Goal: Task Accomplishment & Management: Use online tool/utility

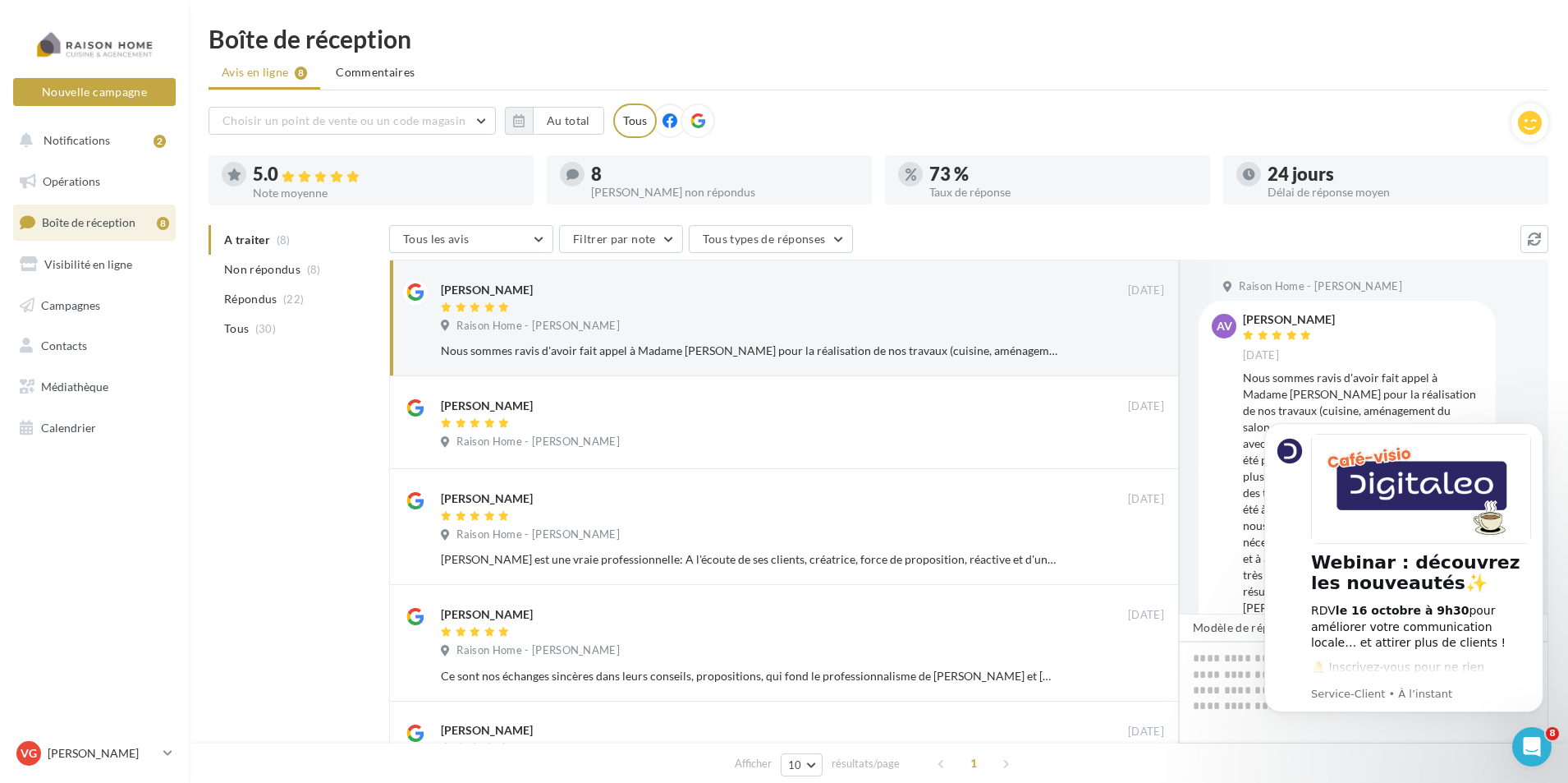
click at [727, 178] on div "8" at bounding box center [725, 174] width 267 height 18
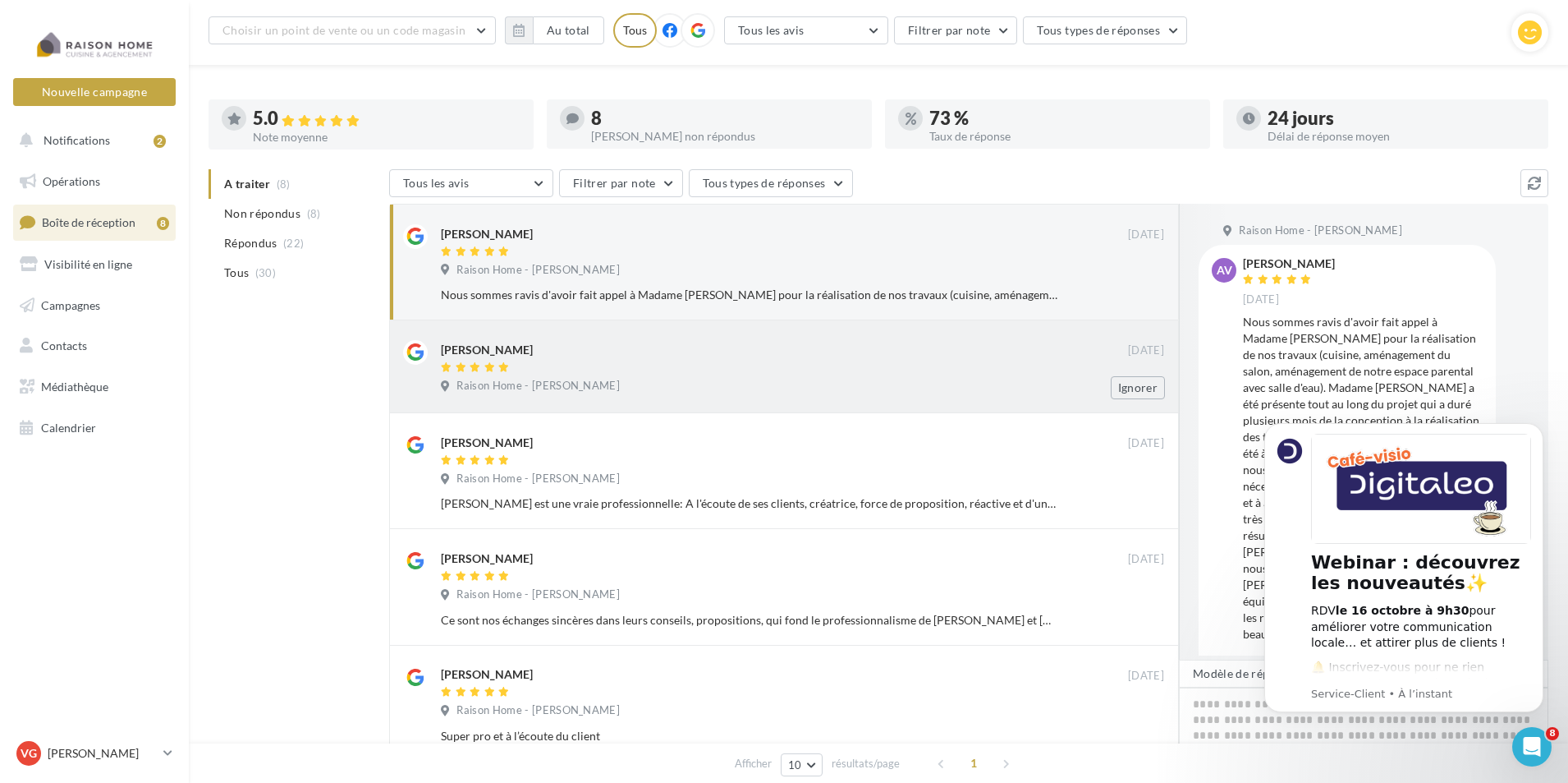
scroll to position [164, 0]
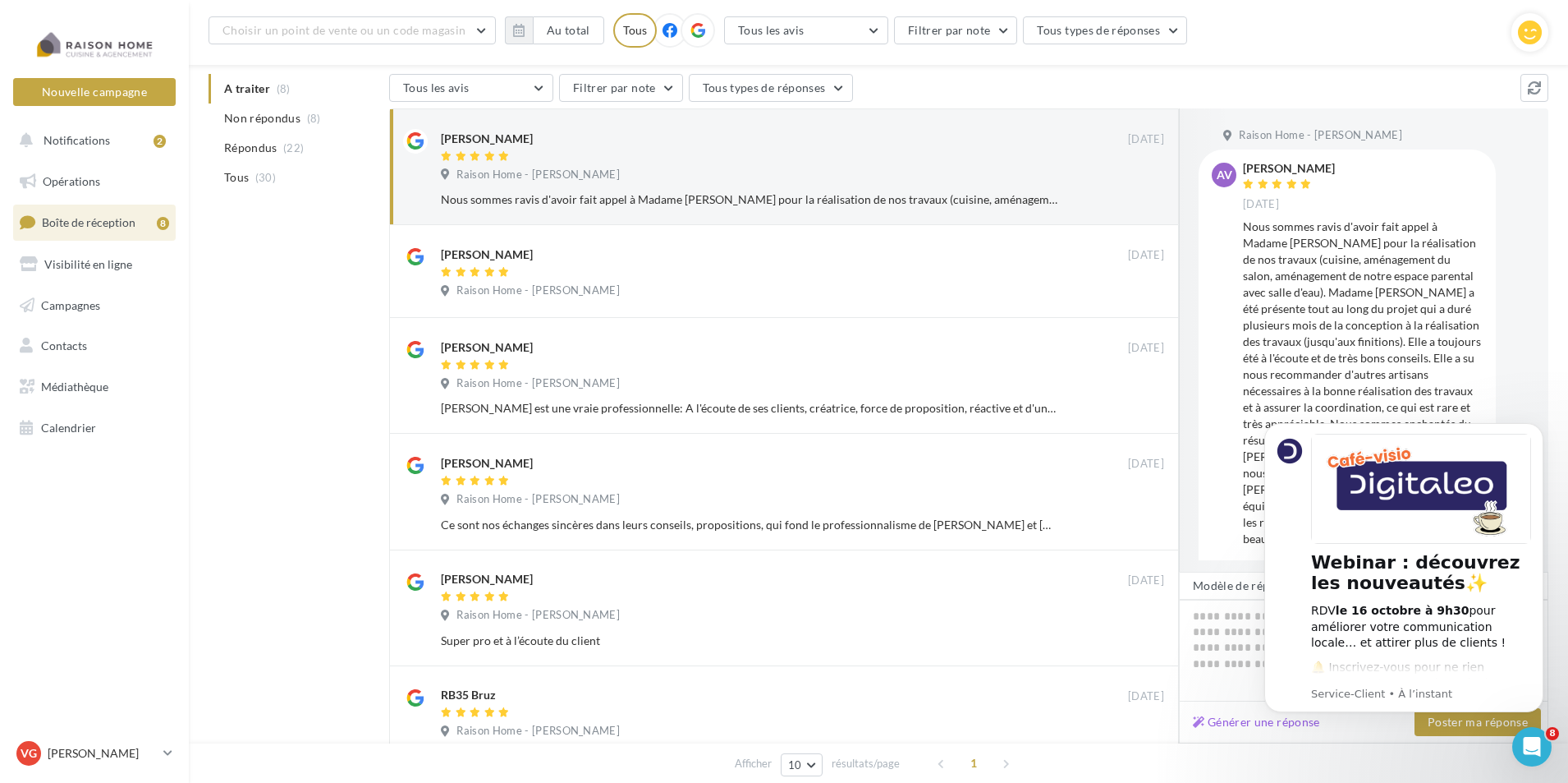
click at [266, 83] on ul "A traiter (8) Non répondus (8) Répondus (22) Tous (30)" at bounding box center [295, 133] width 174 height 119
click at [267, 86] on ul "A traiter (8) Non répondus (8) Répondus (22) Tous (30)" at bounding box center [295, 133] width 174 height 119
click at [287, 88] on ul "A traiter (8) Non répondus (8) Répondus (22) Tous (30)" at bounding box center [295, 133] width 174 height 119
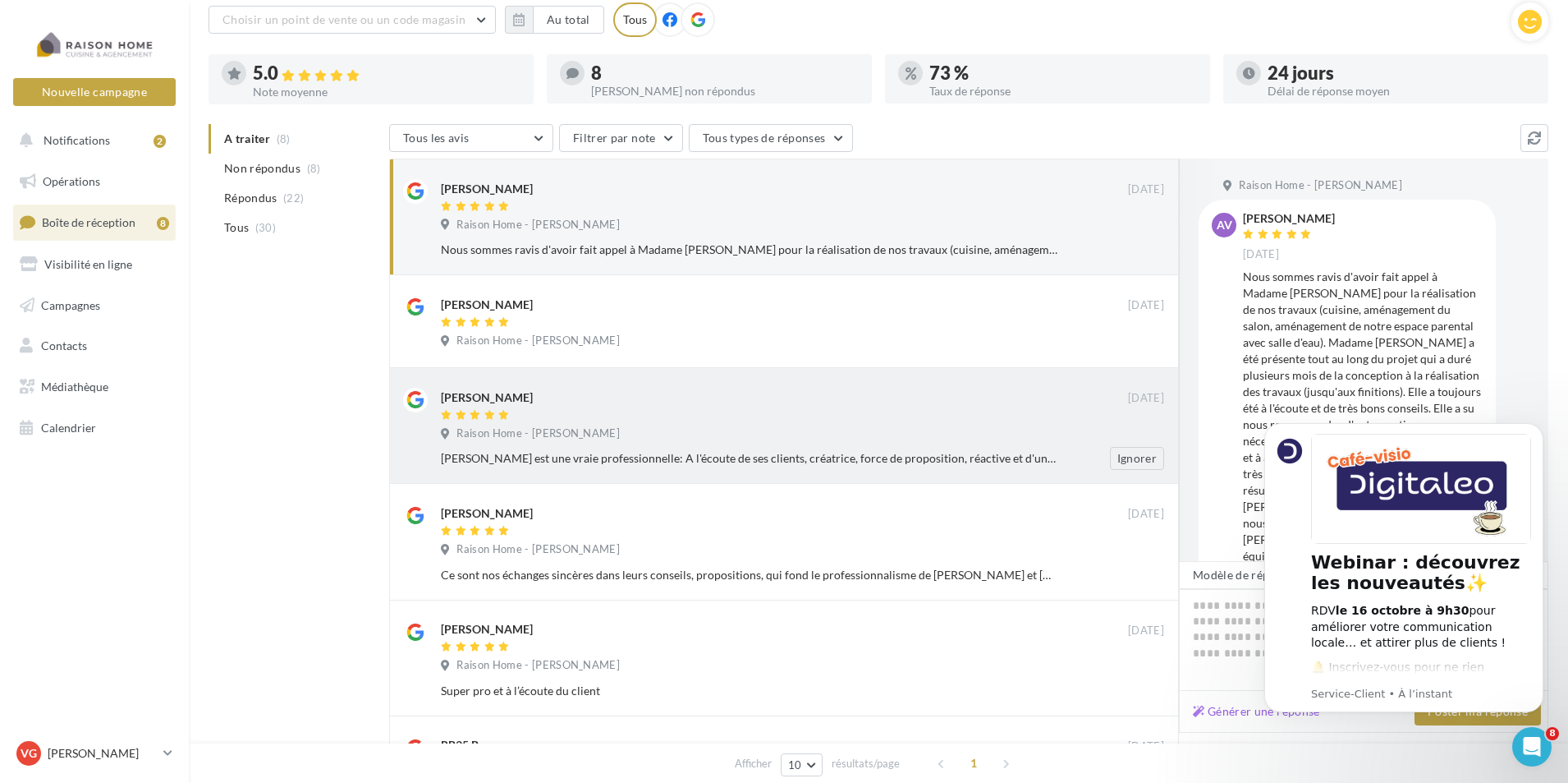
scroll to position [0, 0]
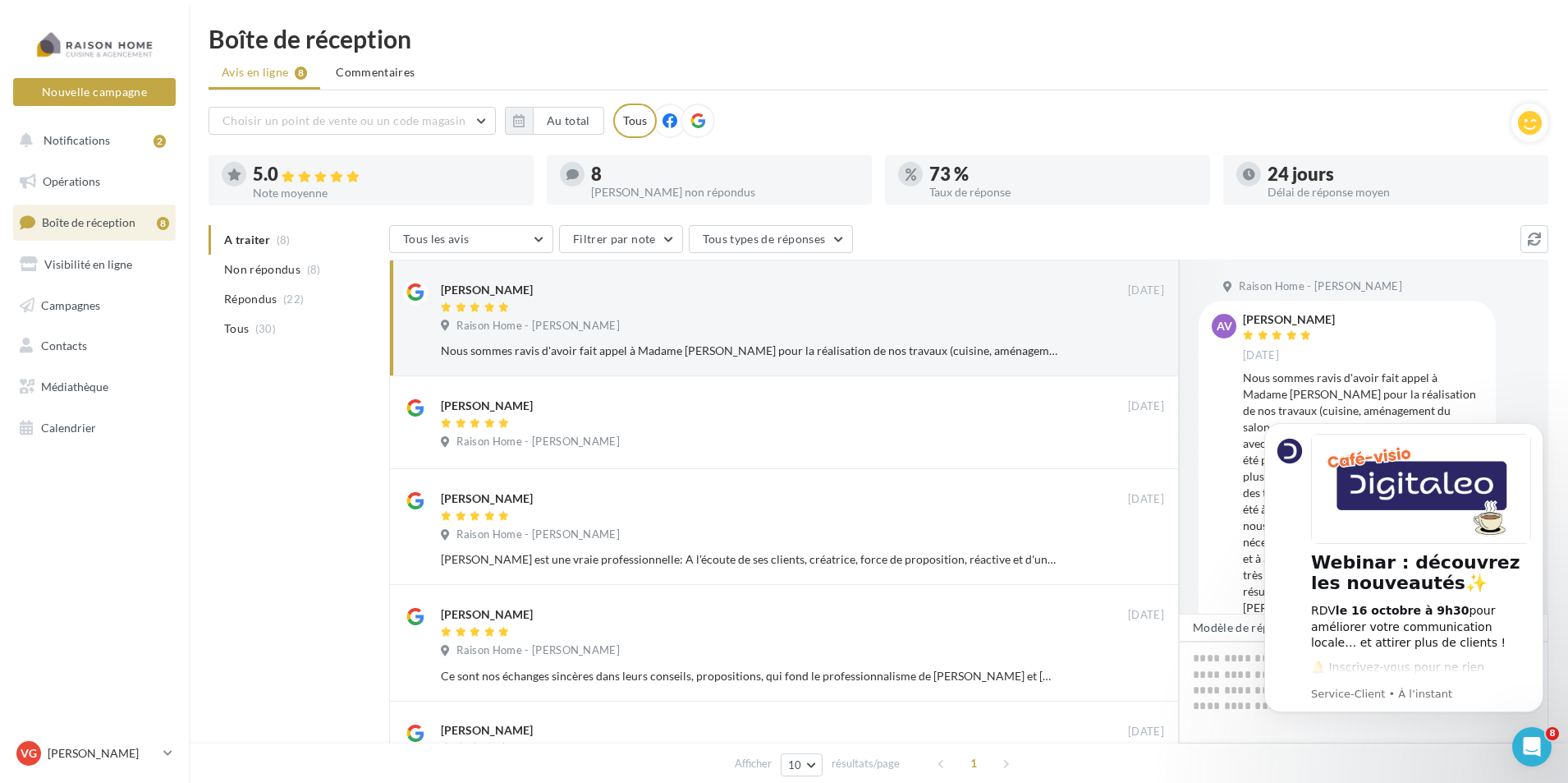
click at [1438, 236] on div "Tous les avis Tous les avis Avis avec commentaire Avis sans commentaire Filtrer…" at bounding box center [955, 240] width 1131 height 31
click at [983, 230] on div "Tous les avis Tous les avis Avis avec commentaire Avis sans commentaire Filtrer…" at bounding box center [955, 240] width 1131 height 31
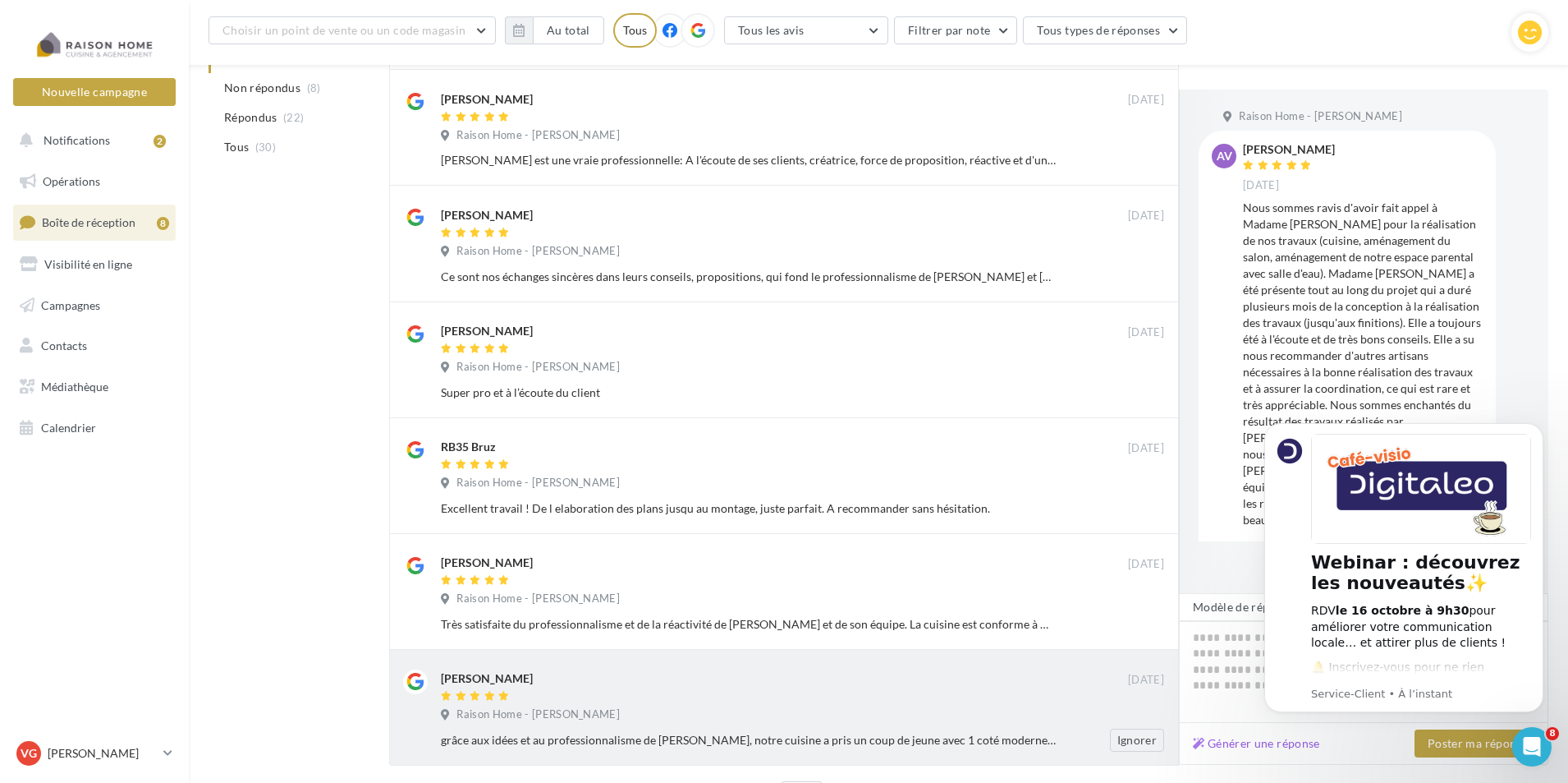
scroll to position [512, 0]
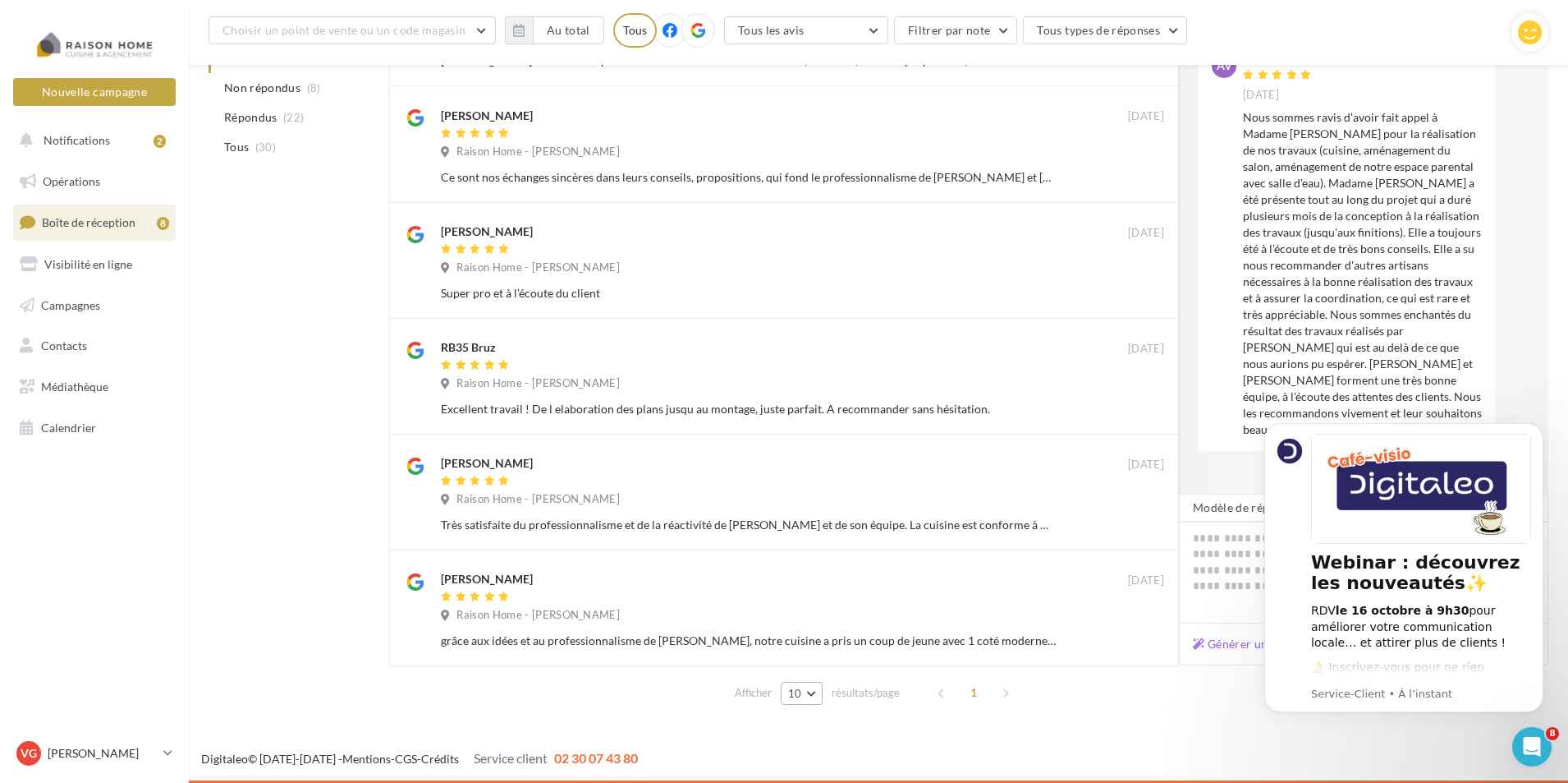
click at [801, 692] on span "10" at bounding box center [795, 693] width 14 height 13
click at [815, 631] on button "25" at bounding box center [838, 635] width 115 height 29
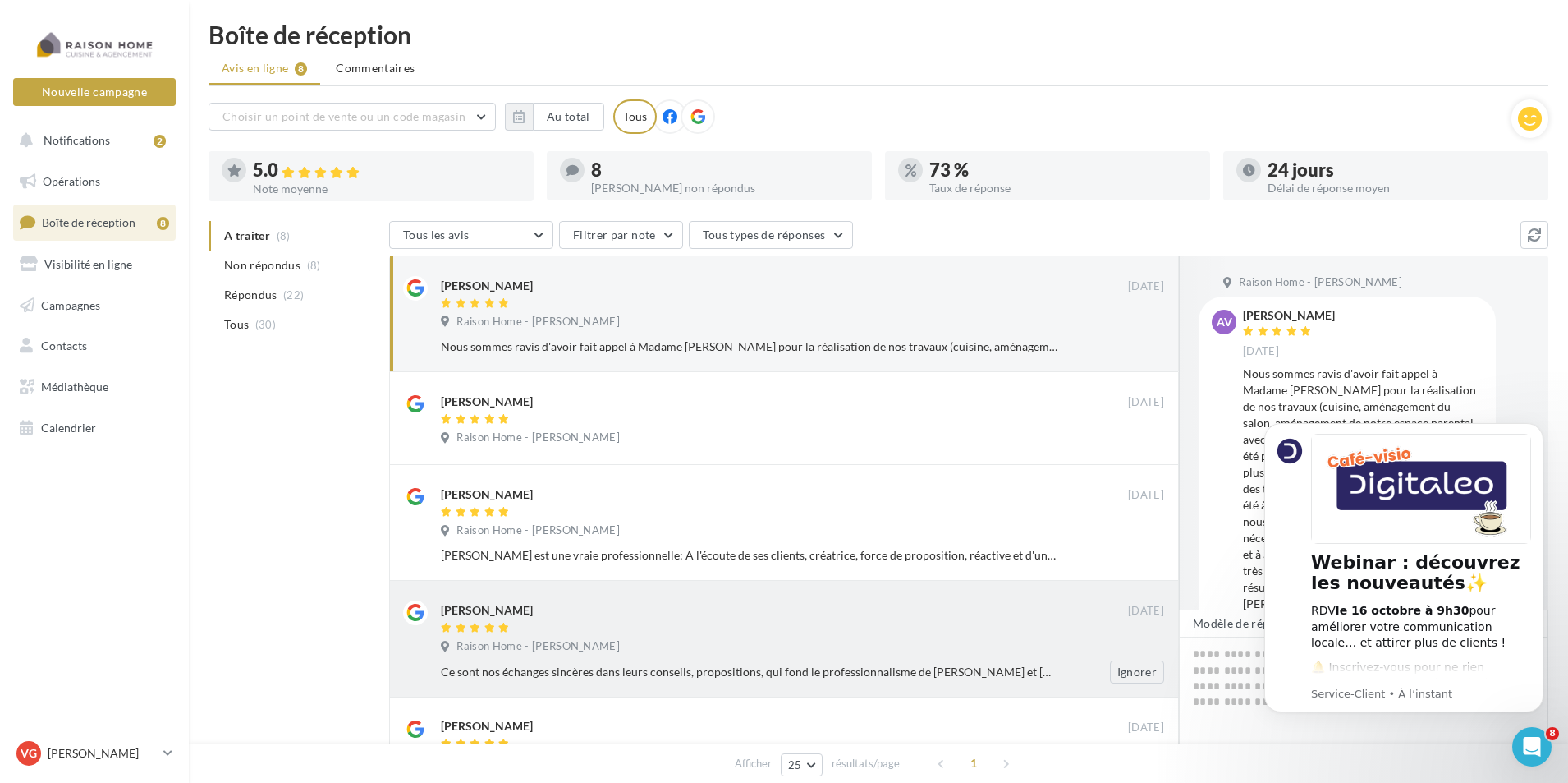
scroll to position [0, 0]
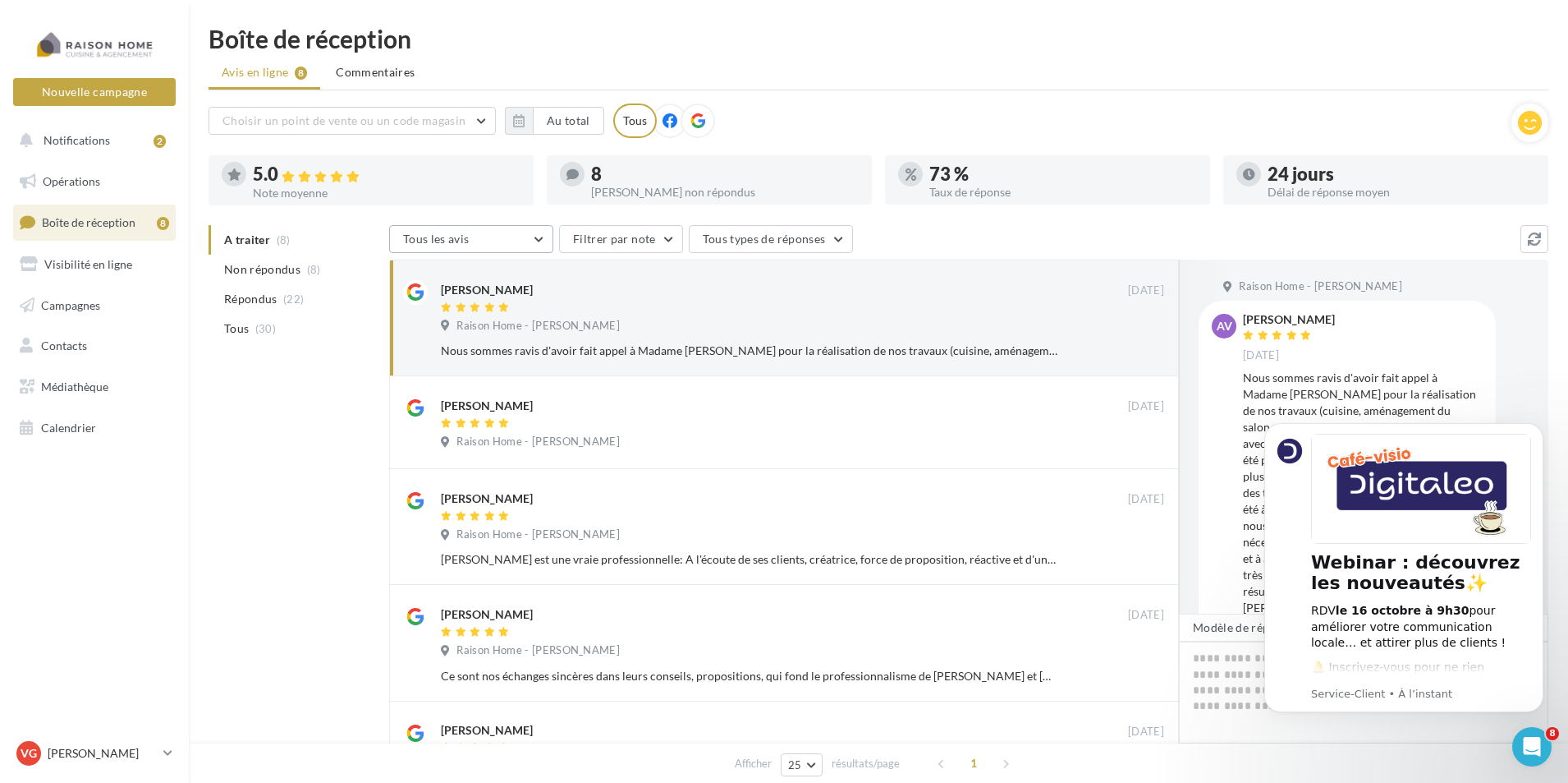
click at [459, 240] on span "Tous les avis" at bounding box center [436, 239] width 67 height 14
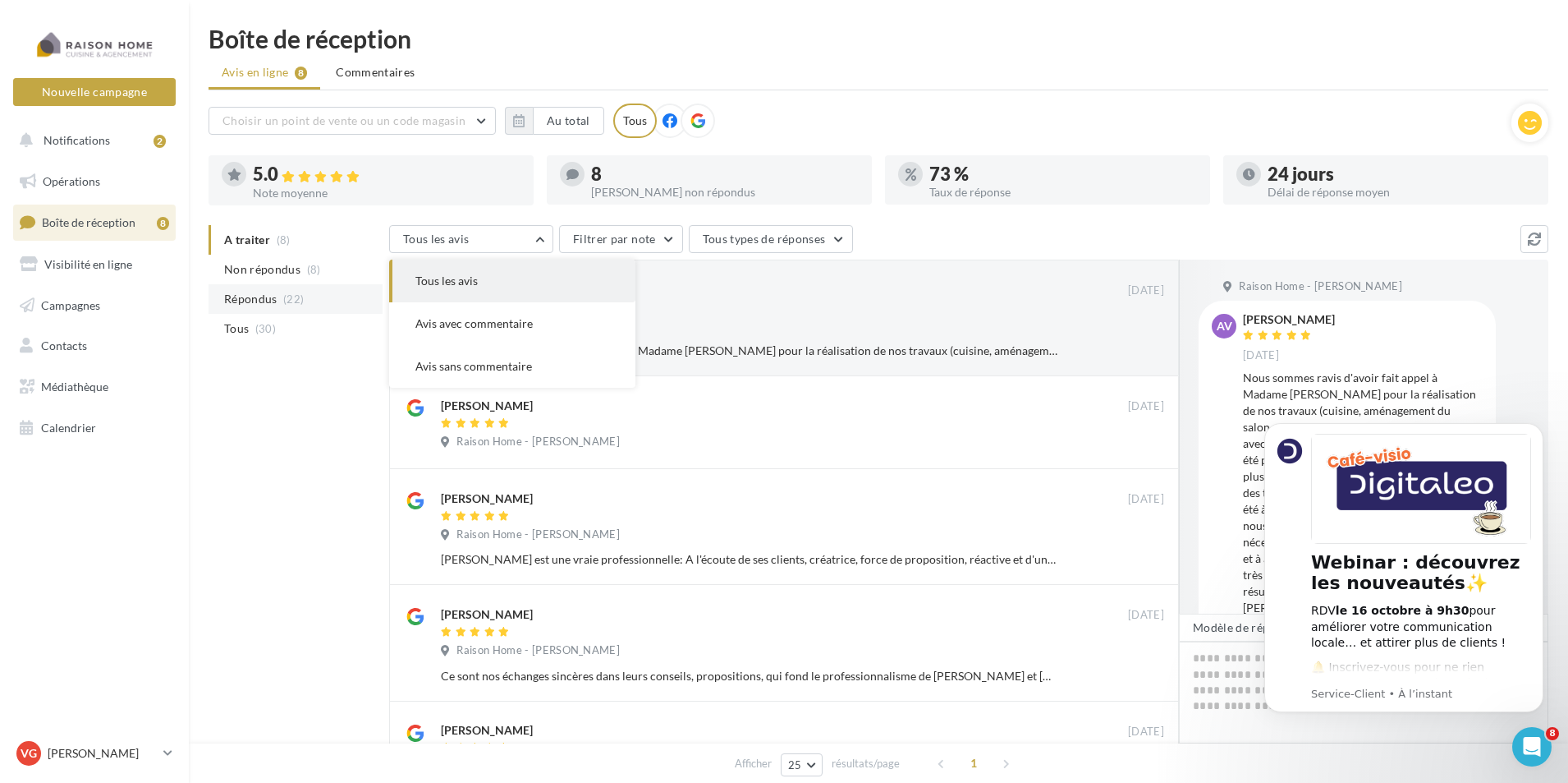
click at [261, 301] on span "Répondus" at bounding box center [250, 299] width 53 height 16
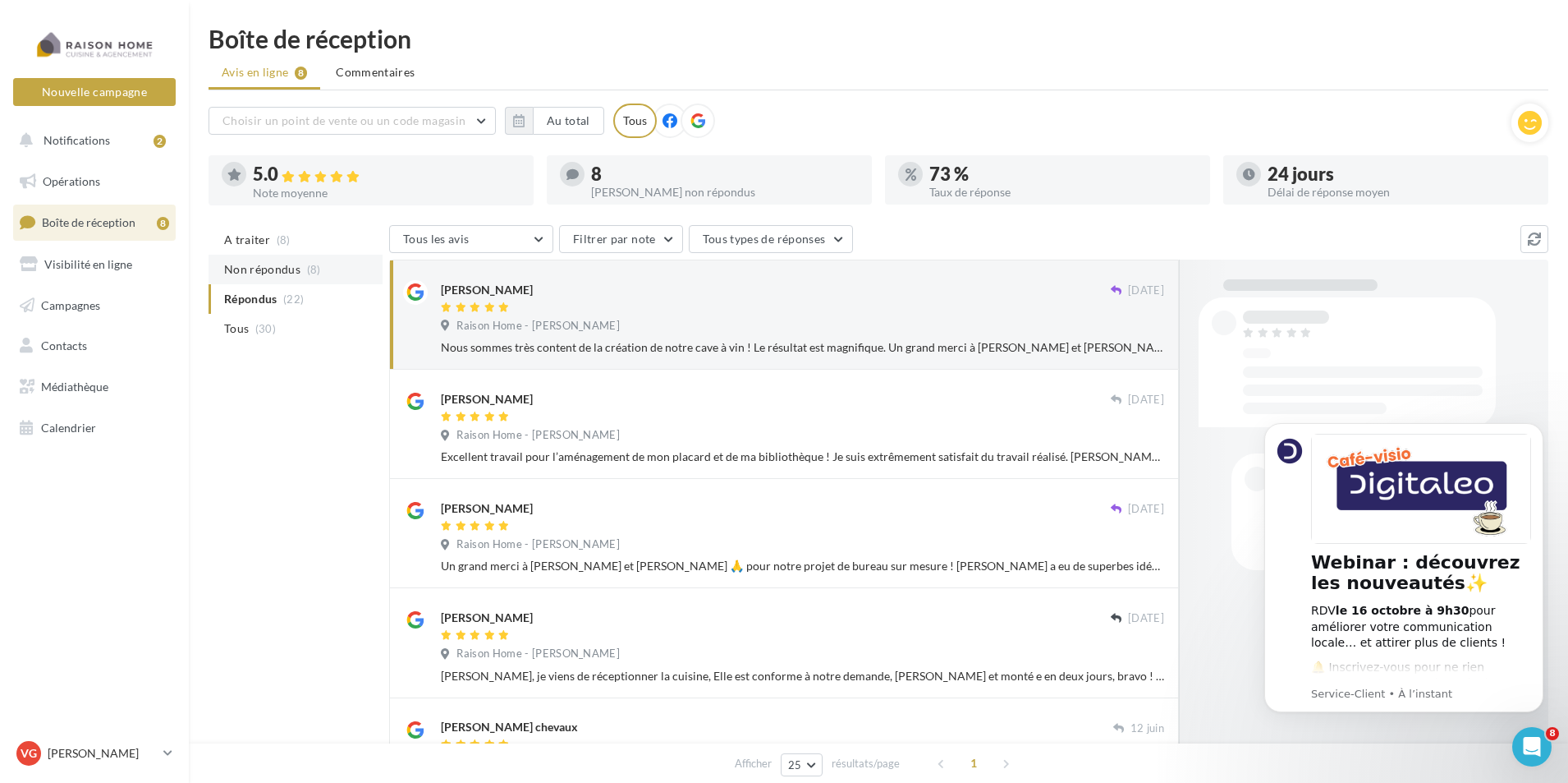
click at [267, 267] on span "Non répondus" at bounding box center [262, 269] width 77 height 16
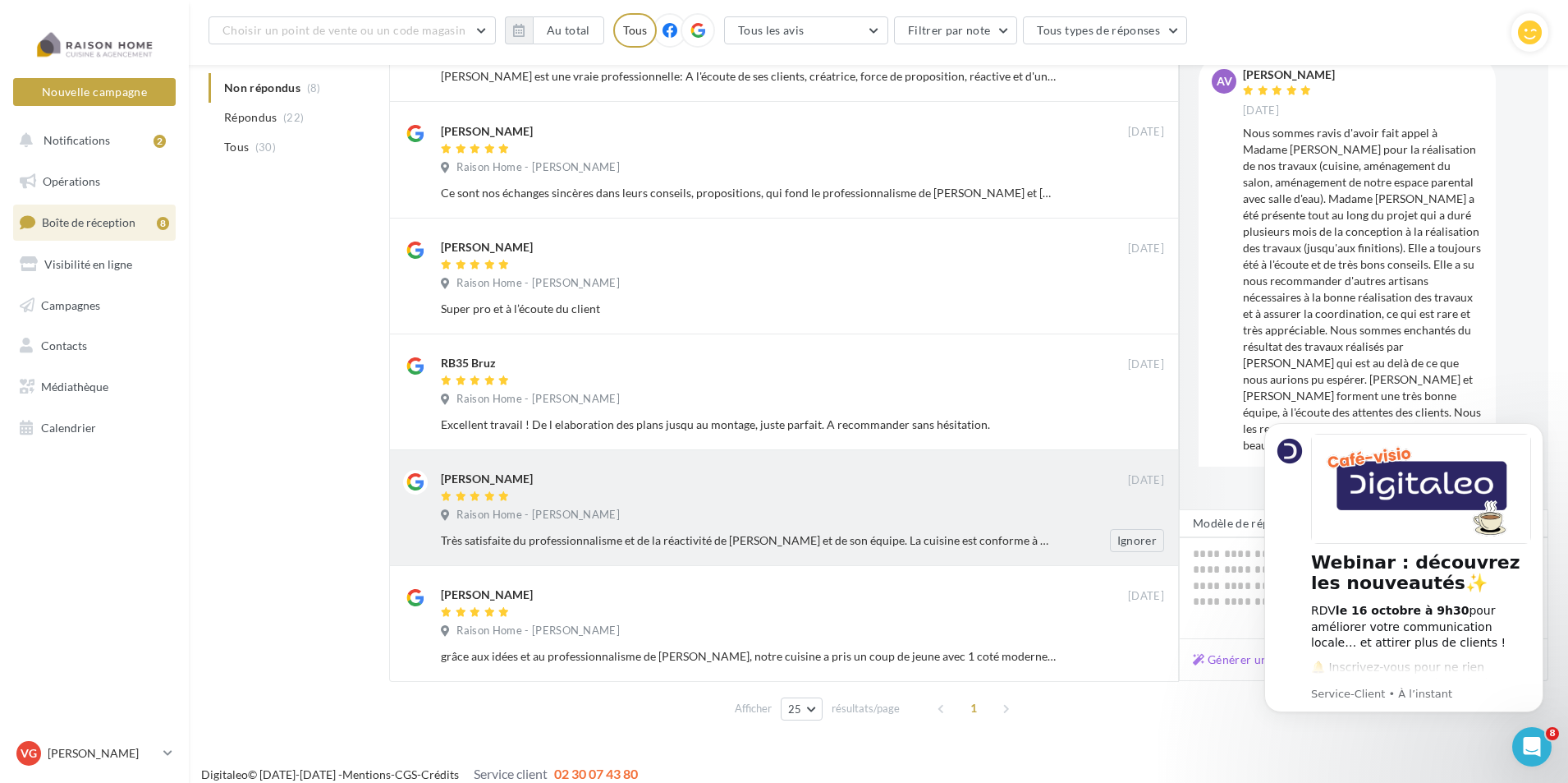
scroll to position [512, 0]
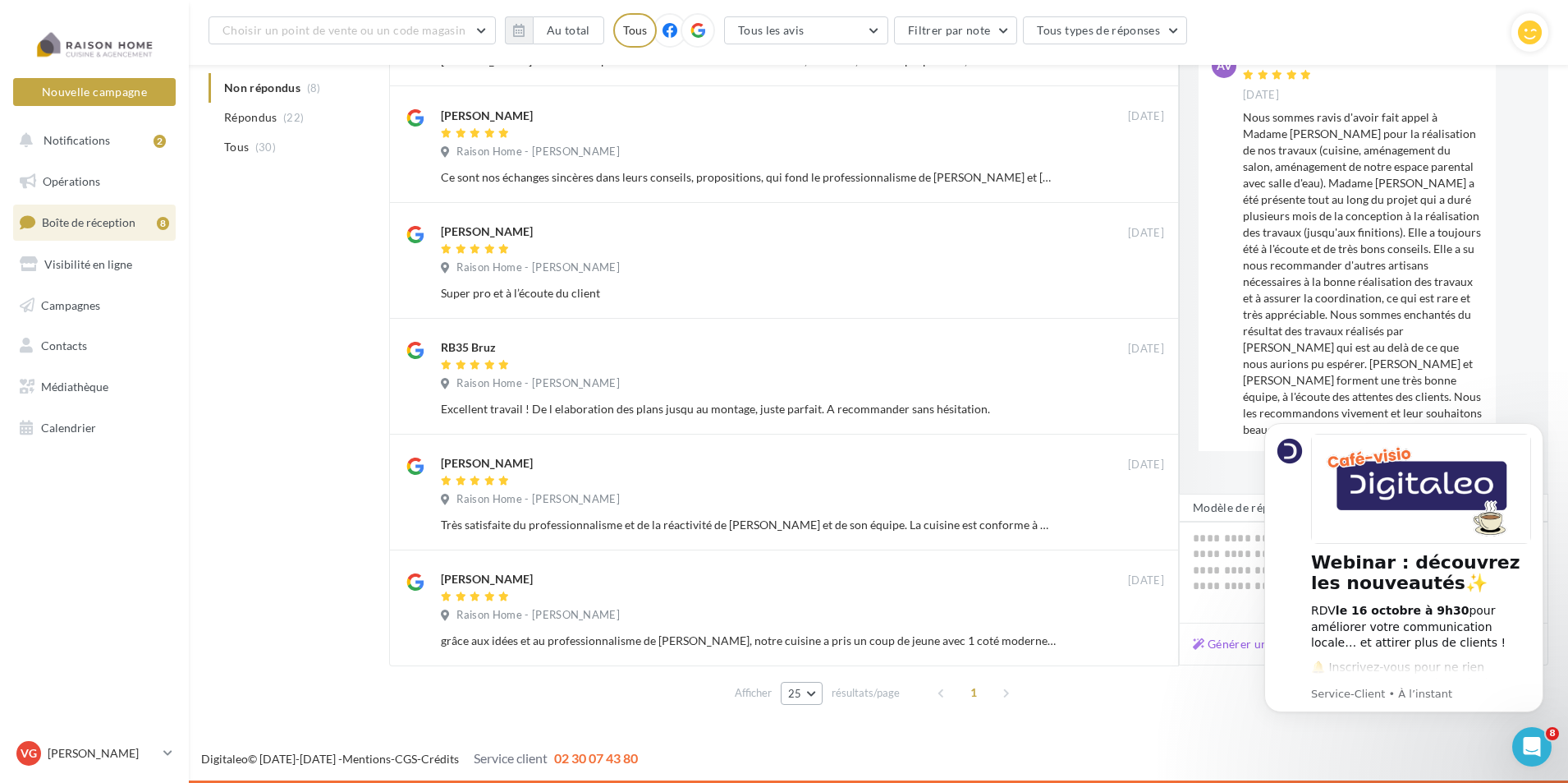
click at [812, 688] on button "25" at bounding box center [801, 694] width 42 height 23
click at [820, 663] on button "50" at bounding box center [838, 663] width 115 height 29
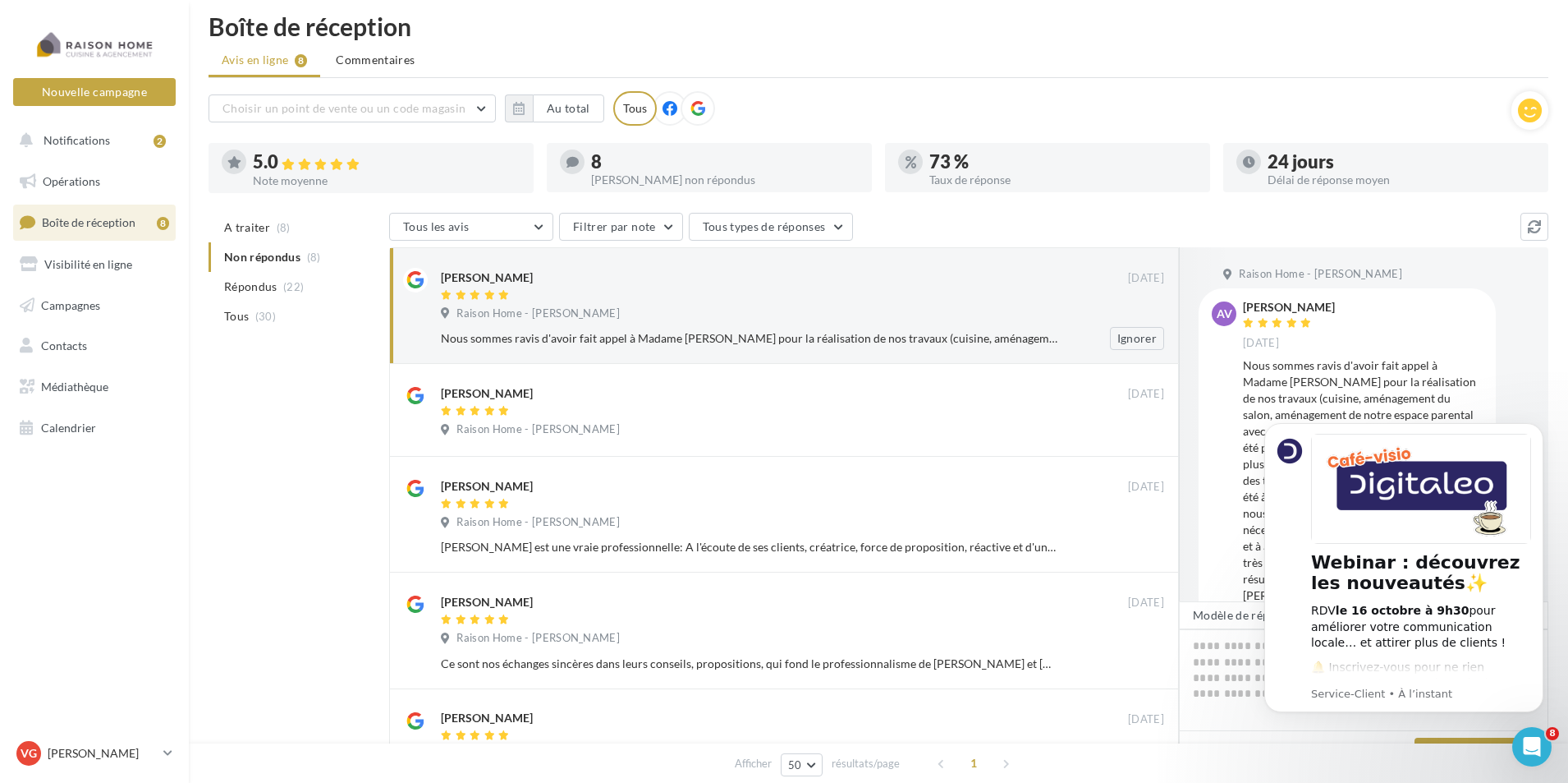
scroll to position [0, 0]
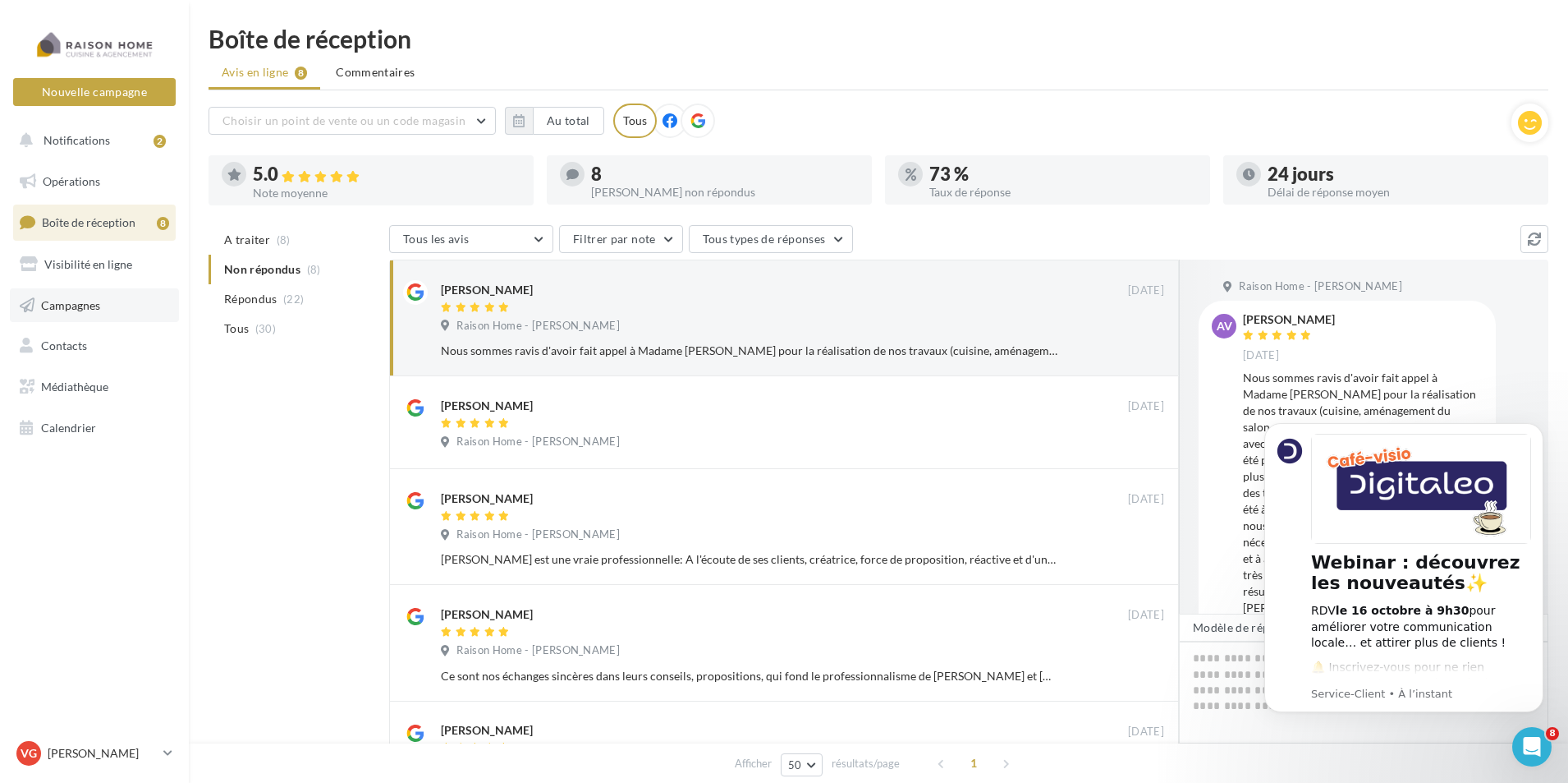
click at [94, 308] on span "Campagnes" at bounding box center [70, 304] width 59 height 14
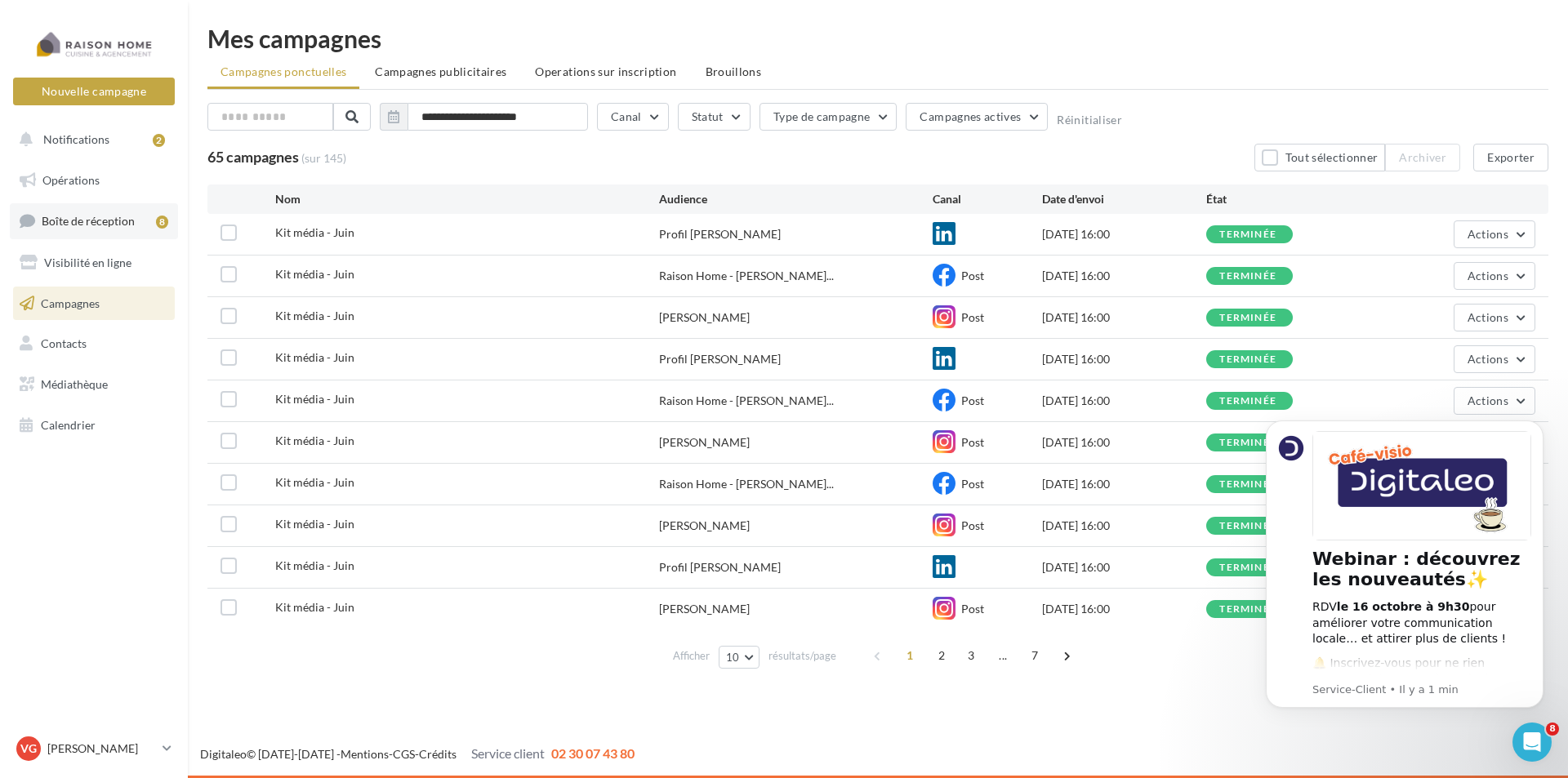
click at [108, 219] on span "Boîte de réception" at bounding box center [88, 221] width 93 height 14
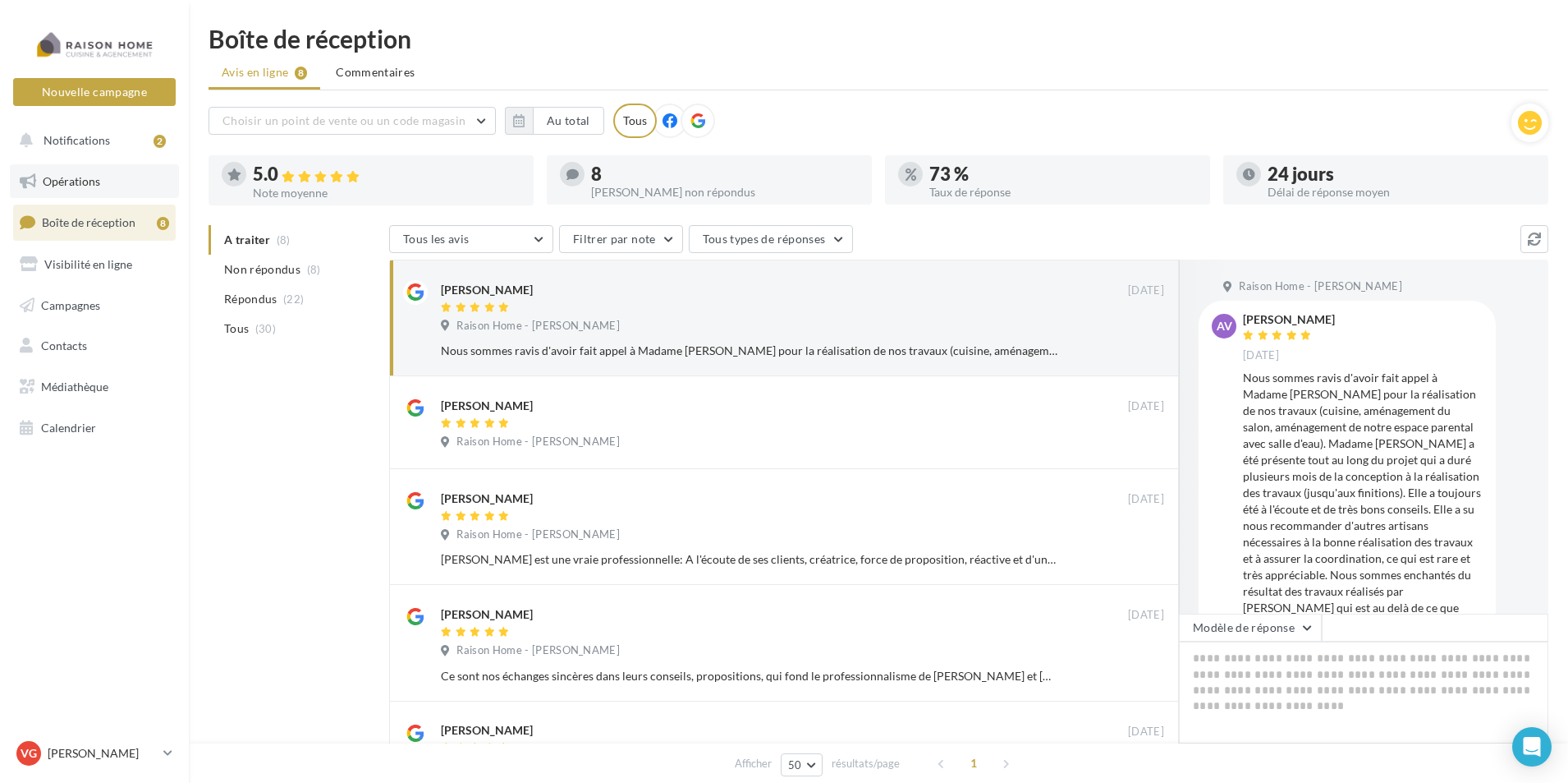
click at [66, 169] on link "Opérations" at bounding box center [94, 181] width 169 height 35
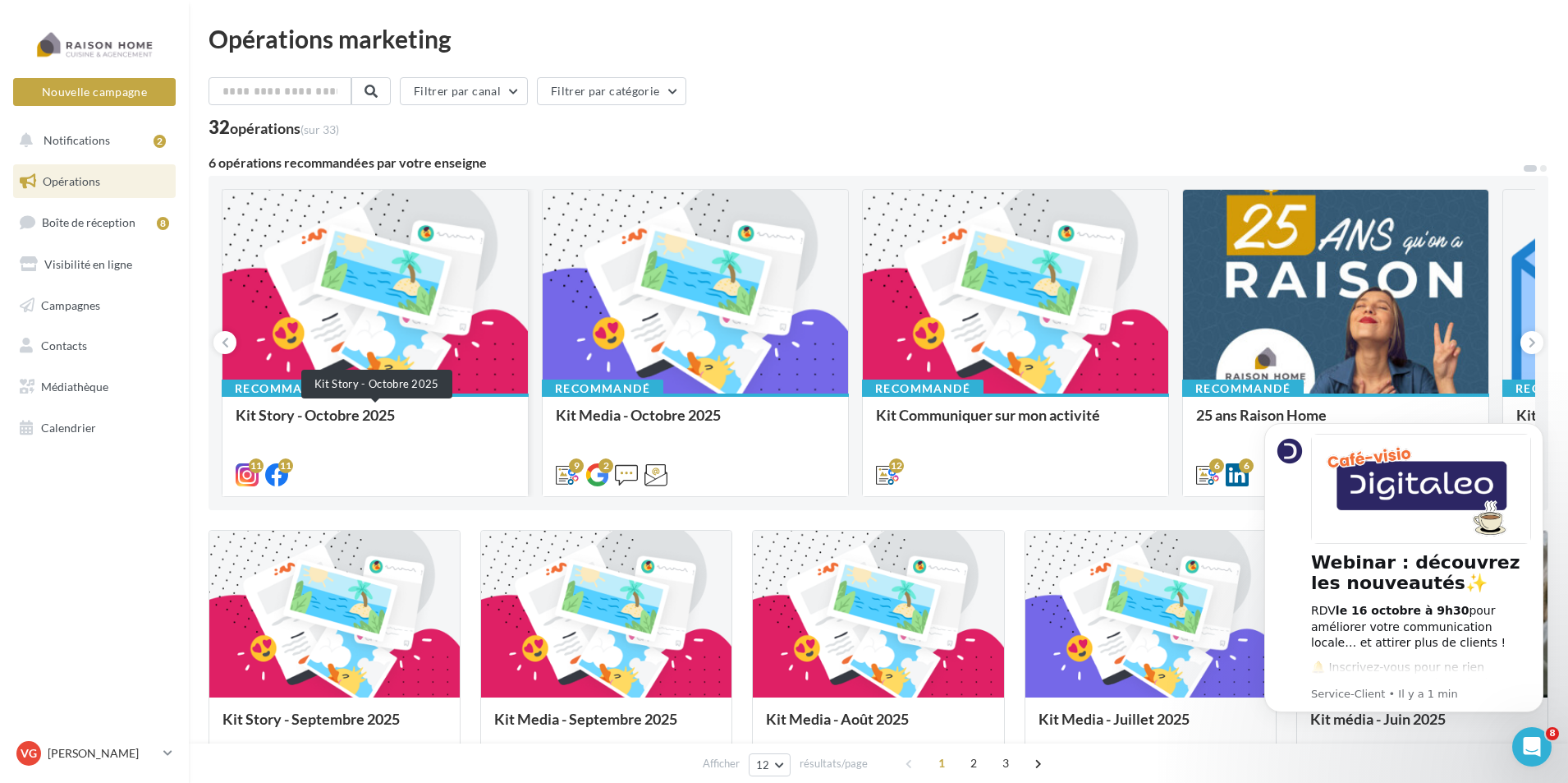
click at [349, 425] on div "Kit Story - Octobre 2025" at bounding box center [374, 423] width 279 height 33
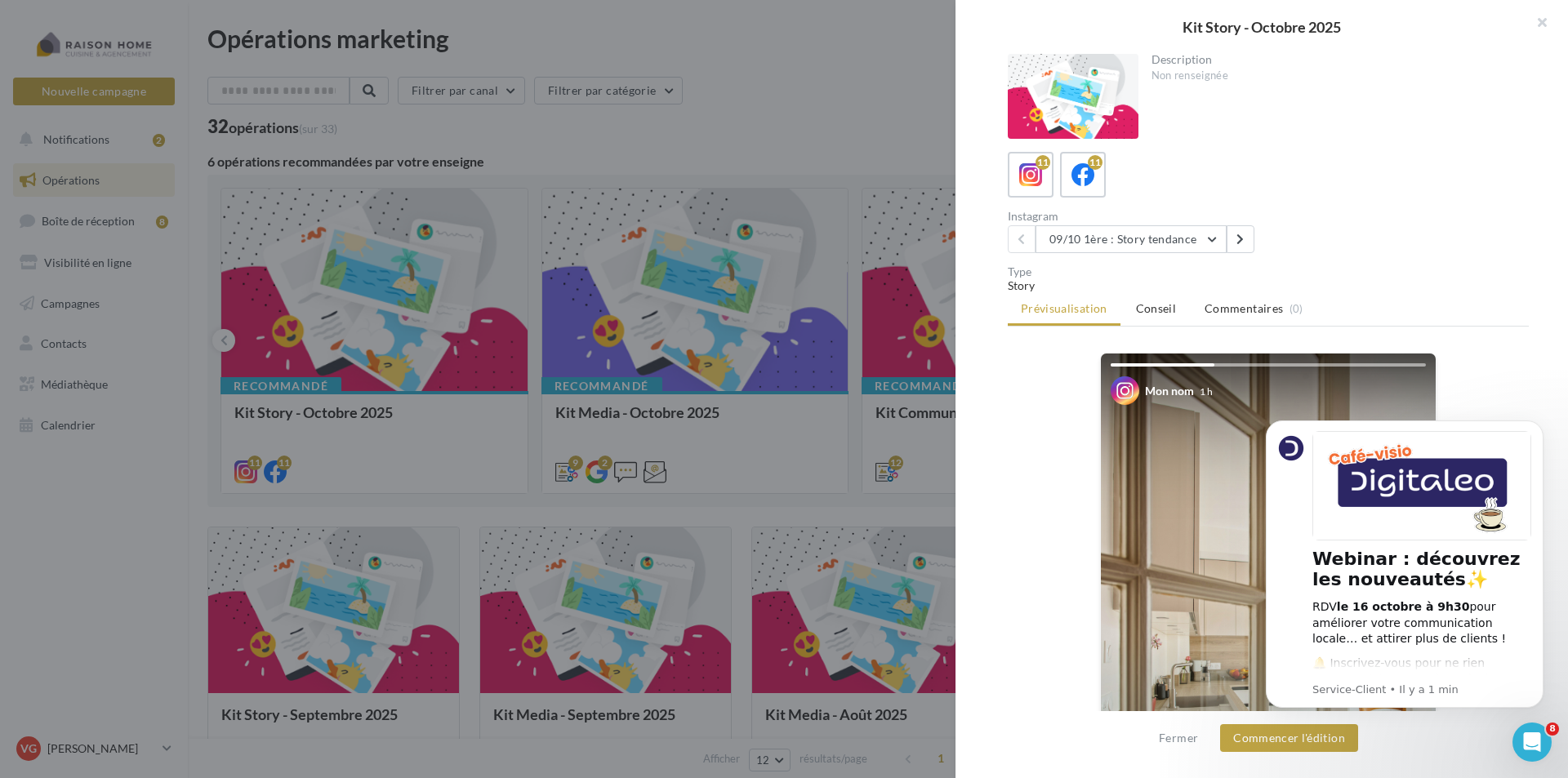
drag, startPoint x: 1541, startPoint y: 424, endPoint x: 1541, endPoint y: 408, distance: 16.0
click at [1541, 424] on icon "Dismiss notification" at bounding box center [1539, 424] width 7 height 7
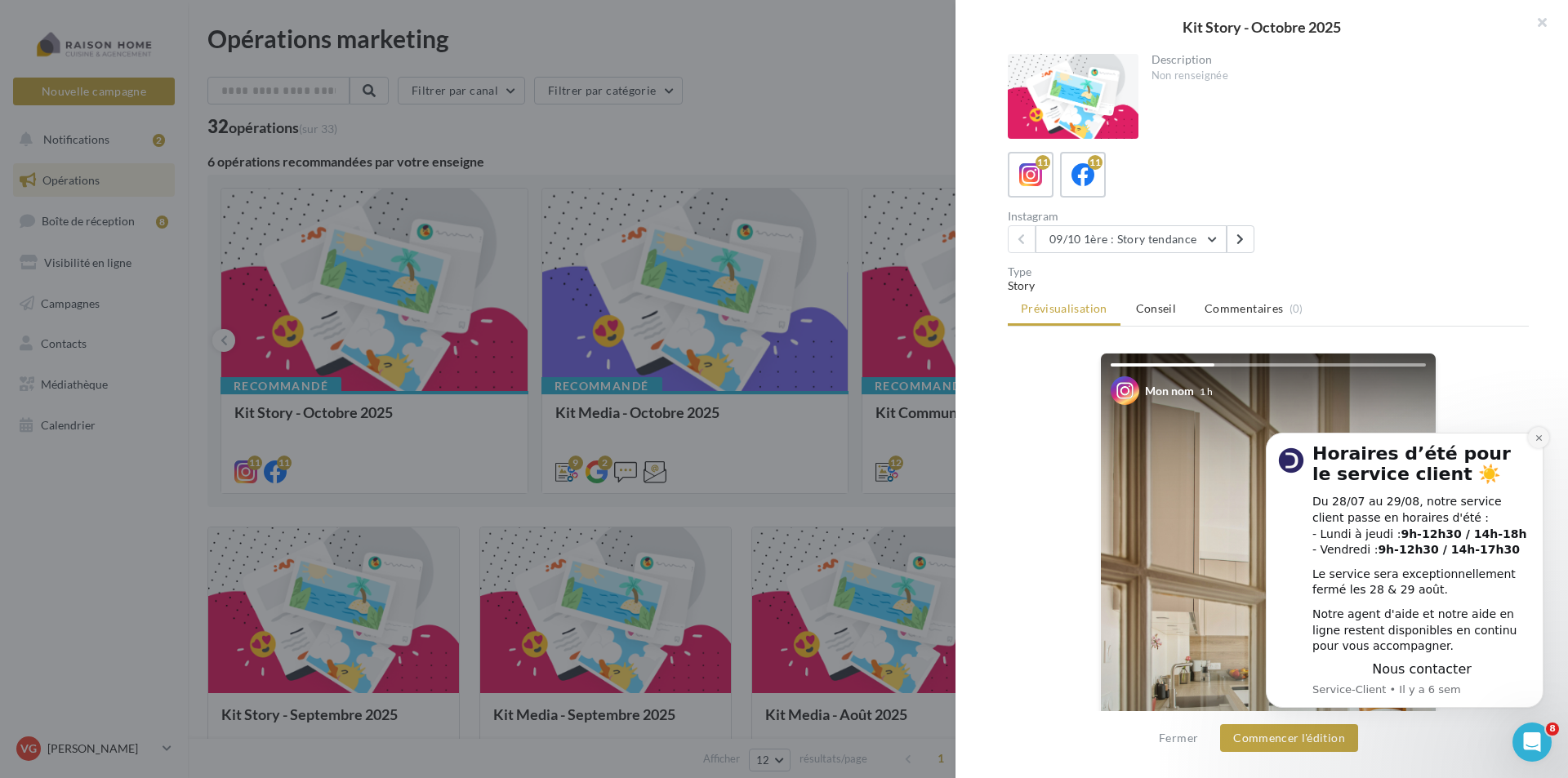
click at [1538, 441] on icon "Dismiss notification" at bounding box center [1539, 438] width 9 height 9
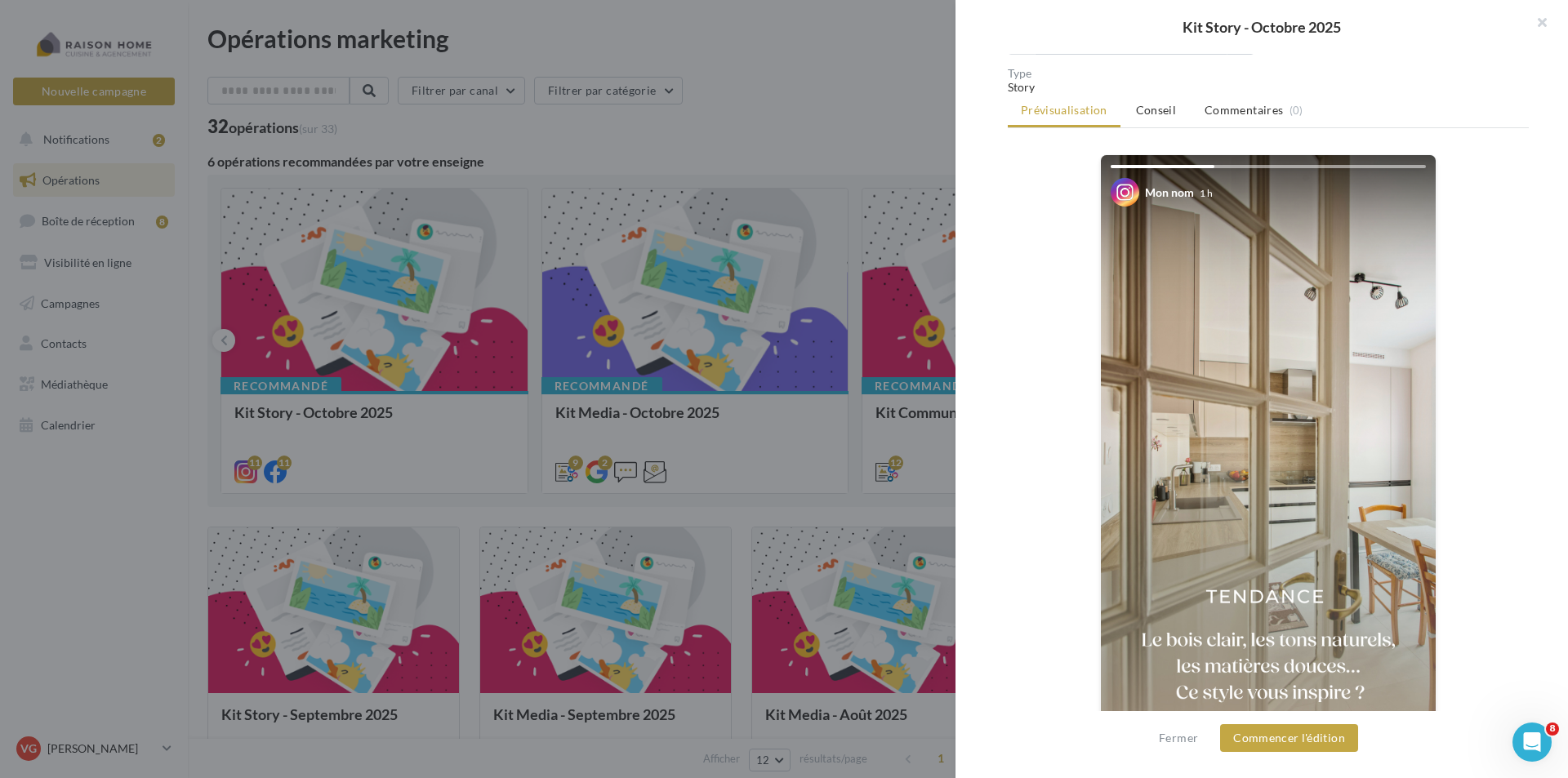
scroll to position [245, 0]
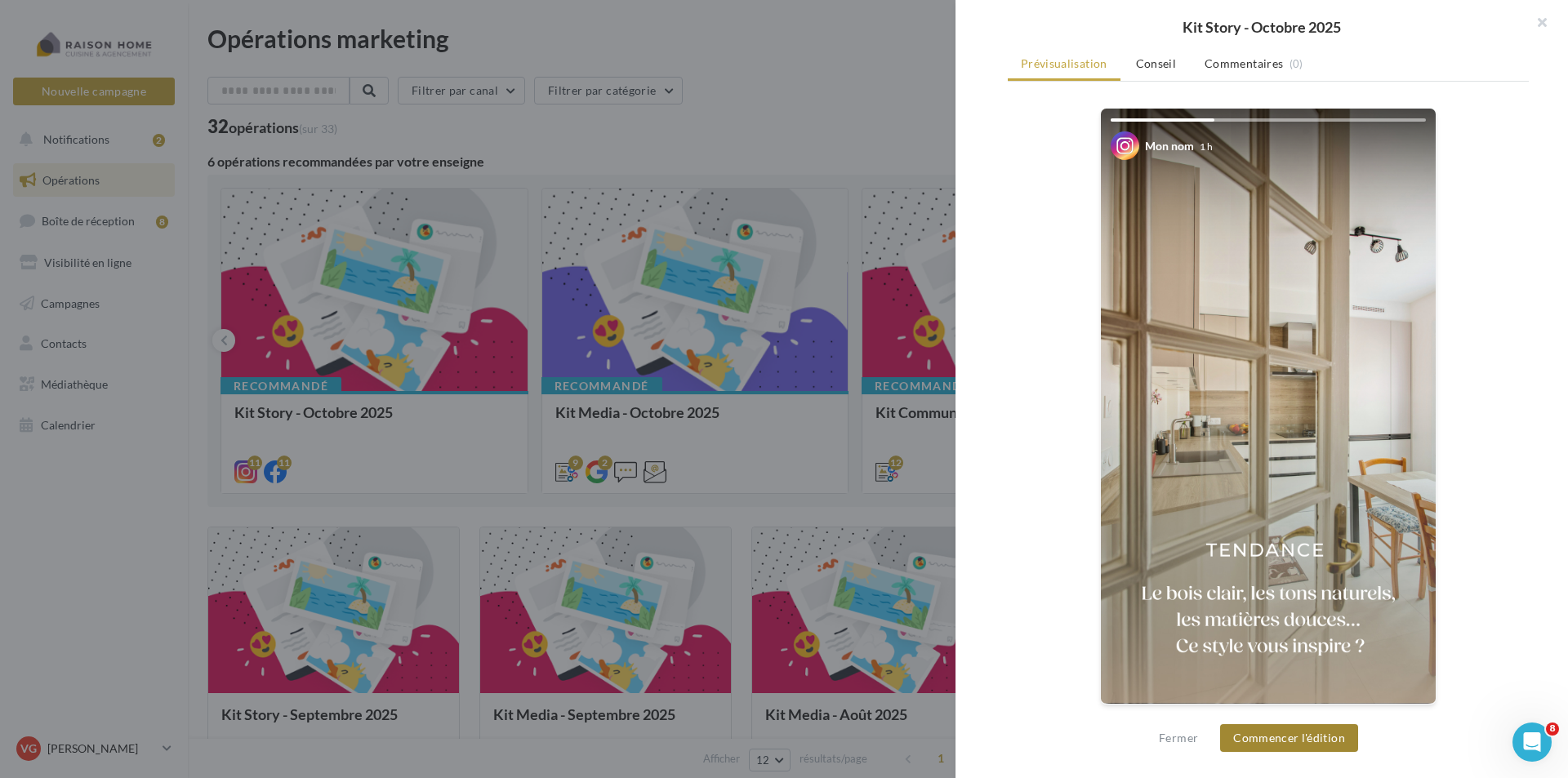
click at [1292, 734] on button "Commencer l'édition" at bounding box center [1289, 737] width 138 height 27
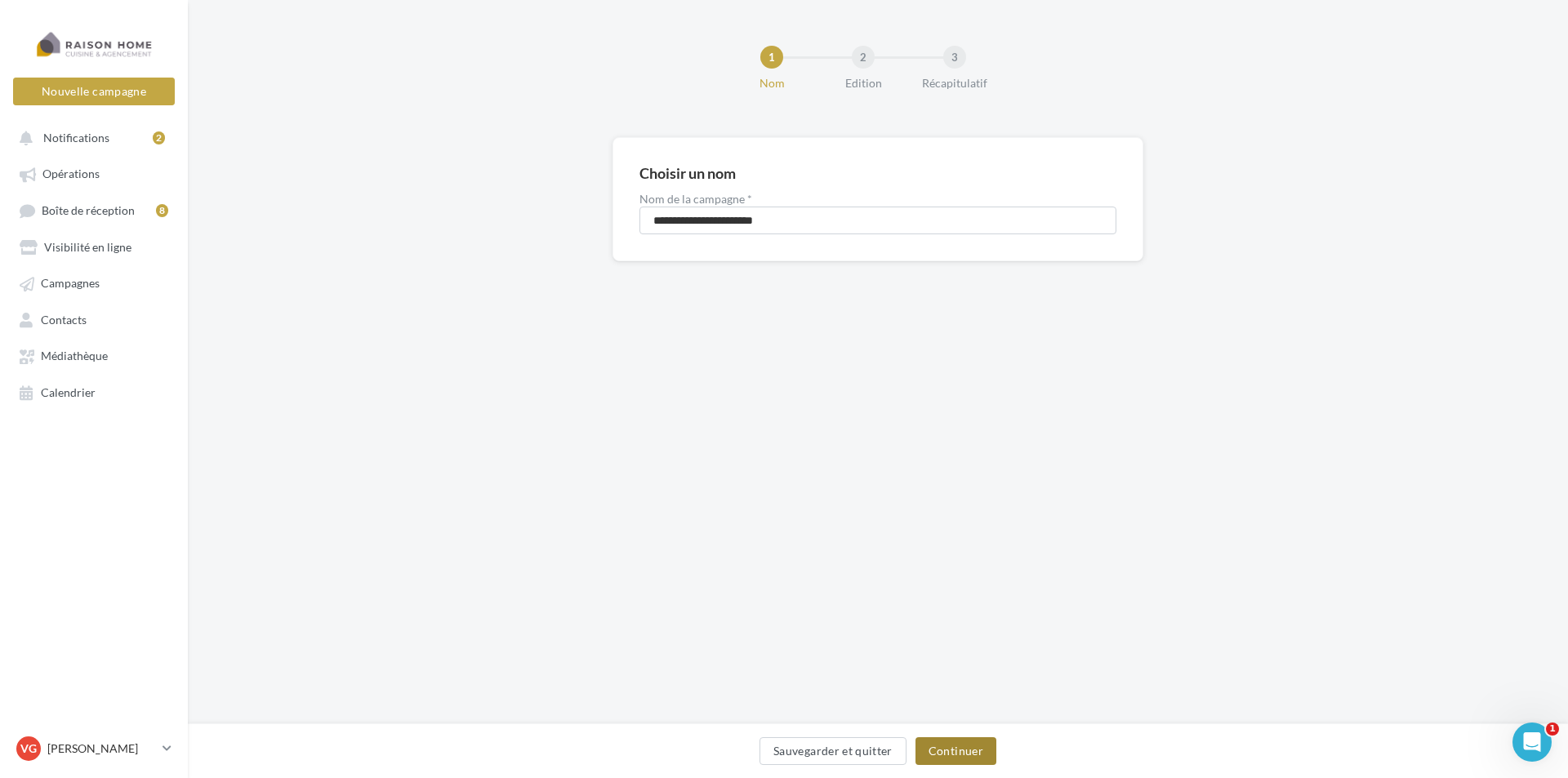
click at [958, 757] on button "Continuer" at bounding box center [956, 751] width 81 height 27
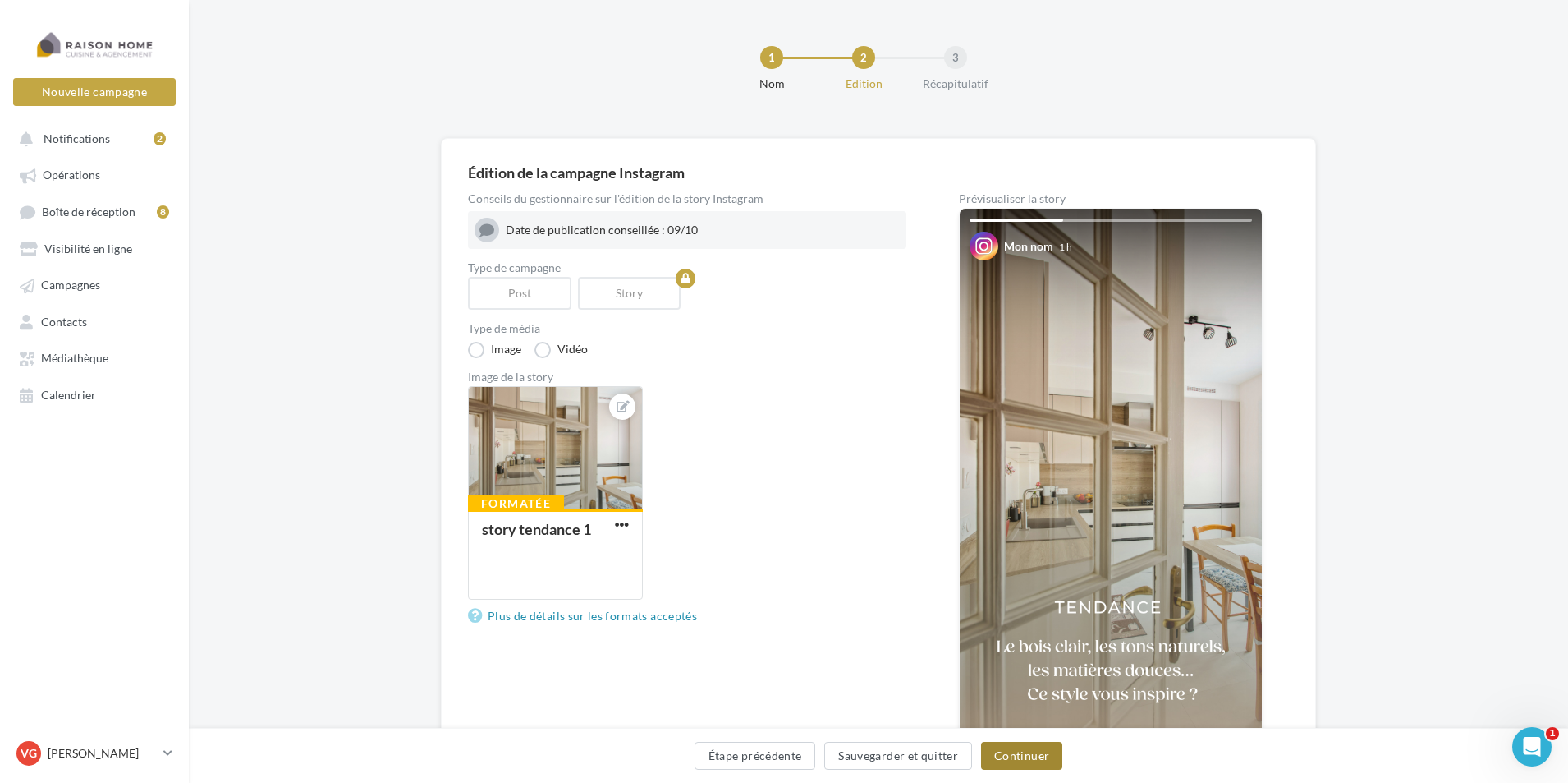
click at [1044, 751] on button "Continuer" at bounding box center [1022, 755] width 81 height 28
